Goal: Transaction & Acquisition: Purchase product/service

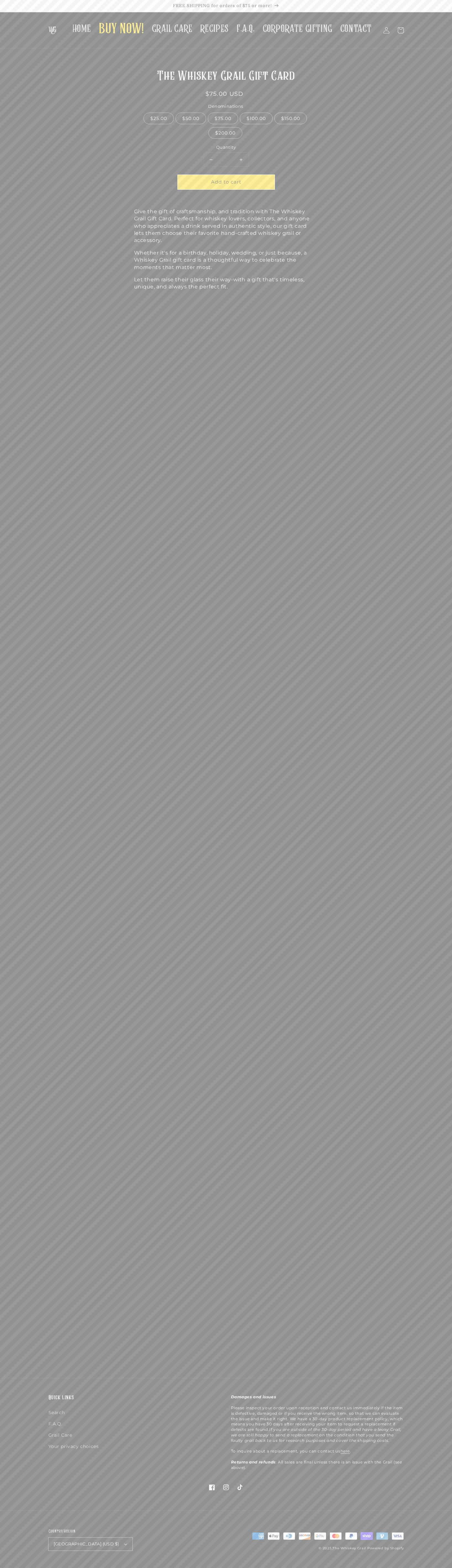
click at [226, 182] on span "Add to cart" at bounding box center [226, 182] width 30 height 6
click at [347, 124] on button "Check out" at bounding box center [347, 124] width 96 height 15
click at [400, 30] on icon at bounding box center [400, 30] width 14 height 14
